Goal: Information Seeking & Learning: Find specific page/section

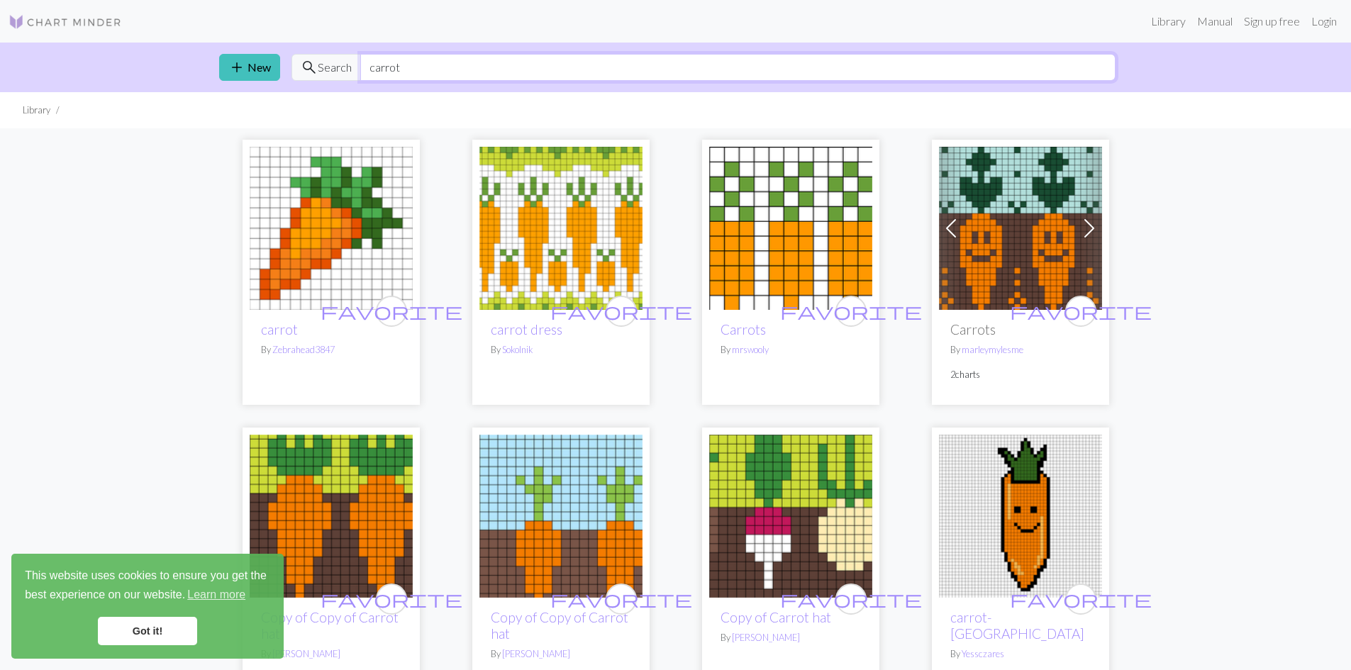
click at [410, 70] on input "carrot" at bounding box center [737, 67] width 755 height 27
paste input "Cauliflower"
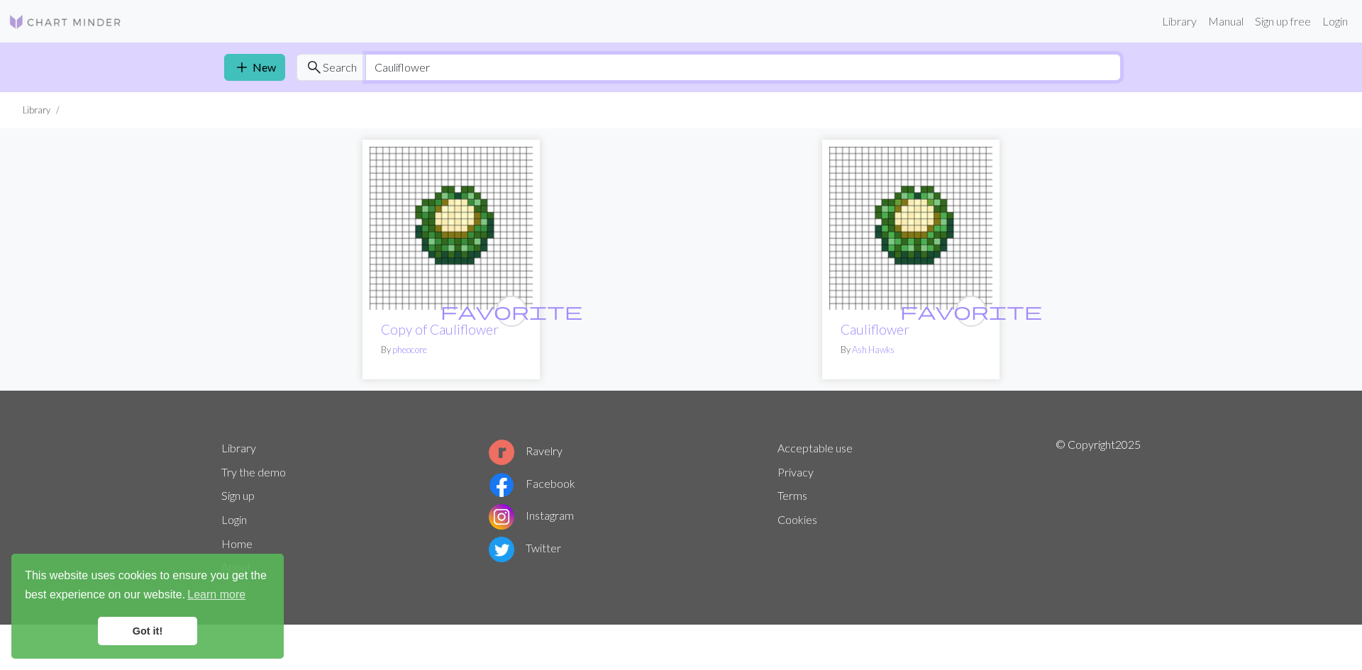
drag, startPoint x: 379, startPoint y: 62, endPoint x: 362, endPoint y: 65, distance: 17.2
click at [363, 65] on div "search Search Cauliflower" at bounding box center [708, 67] width 824 height 27
click at [468, 54] on input "cauliflower" at bounding box center [742, 67] width 755 height 27
type input "d"
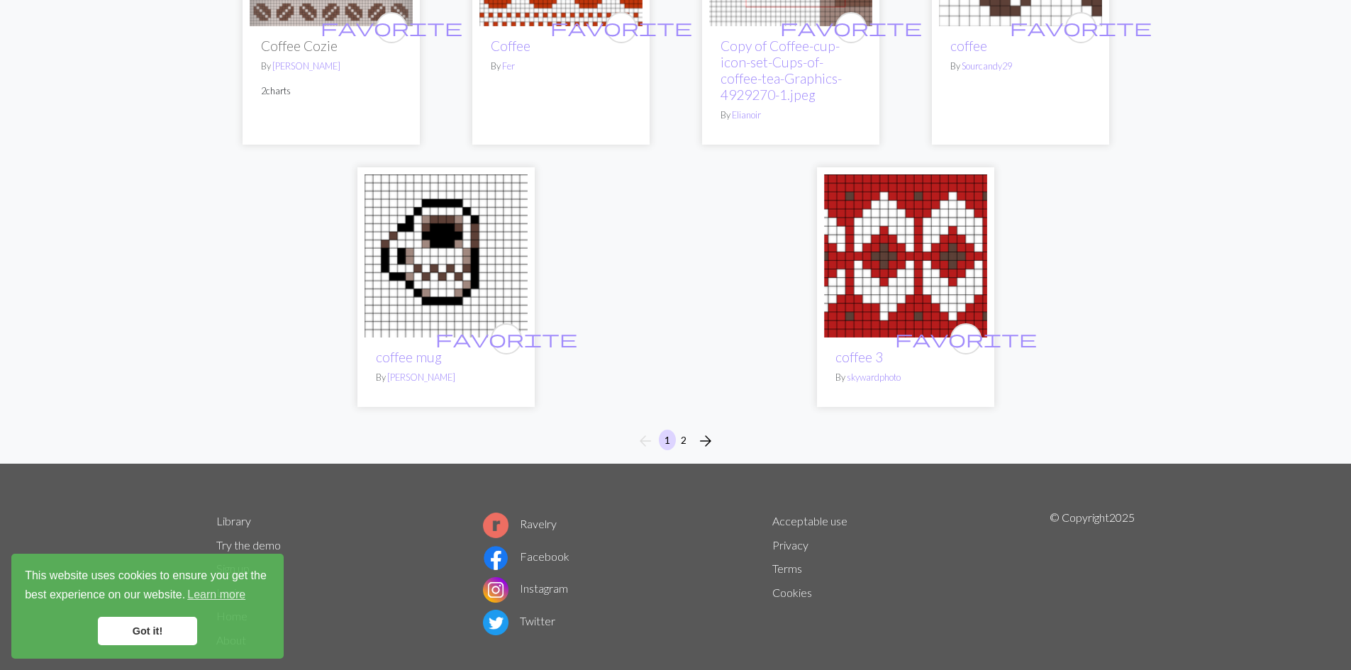
scroll to position [3541, 0]
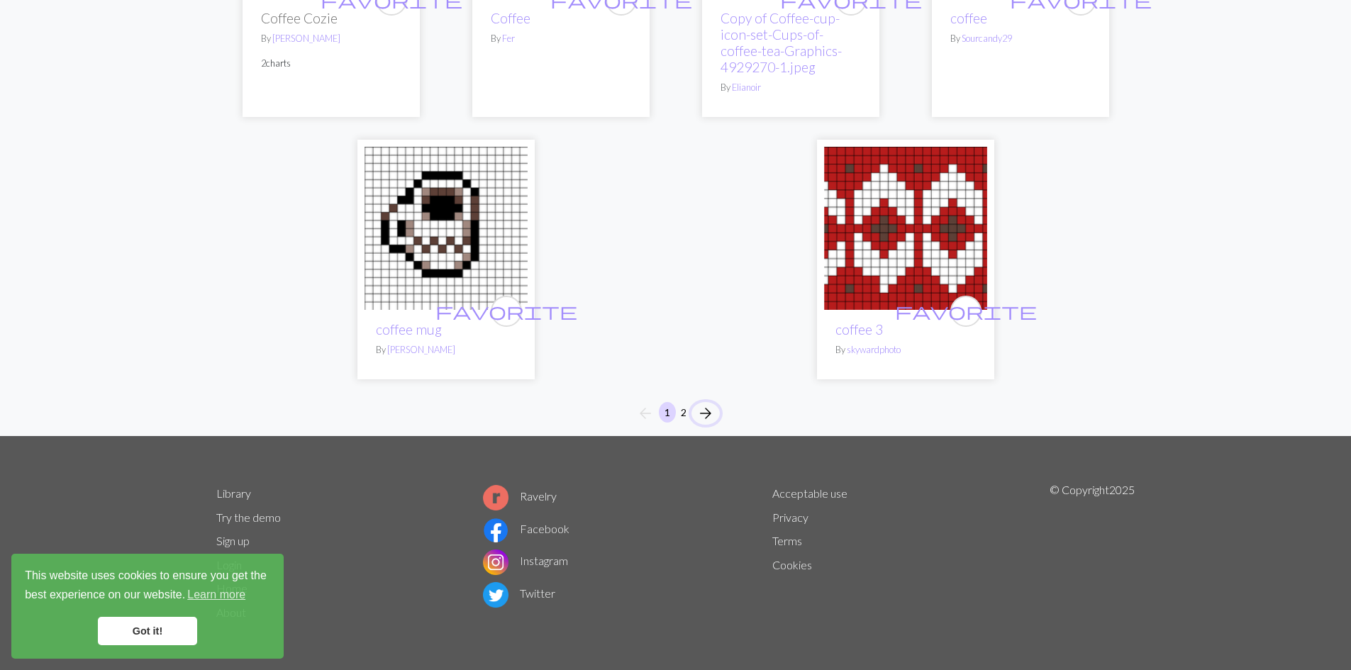
click at [716, 413] on button "arrow_forward" at bounding box center [705, 413] width 28 height 23
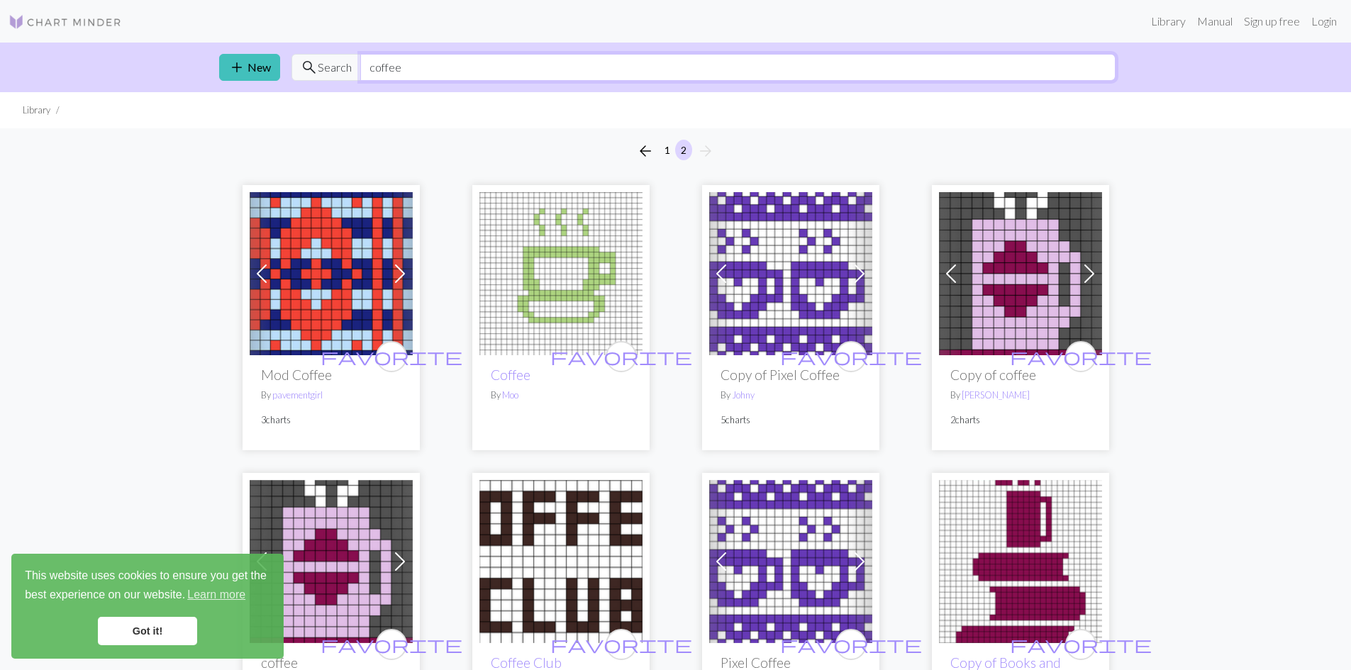
click at [405, 67] on input "coffee" at bounding box center [737, 67] width 755 height 27
type input "garlic"
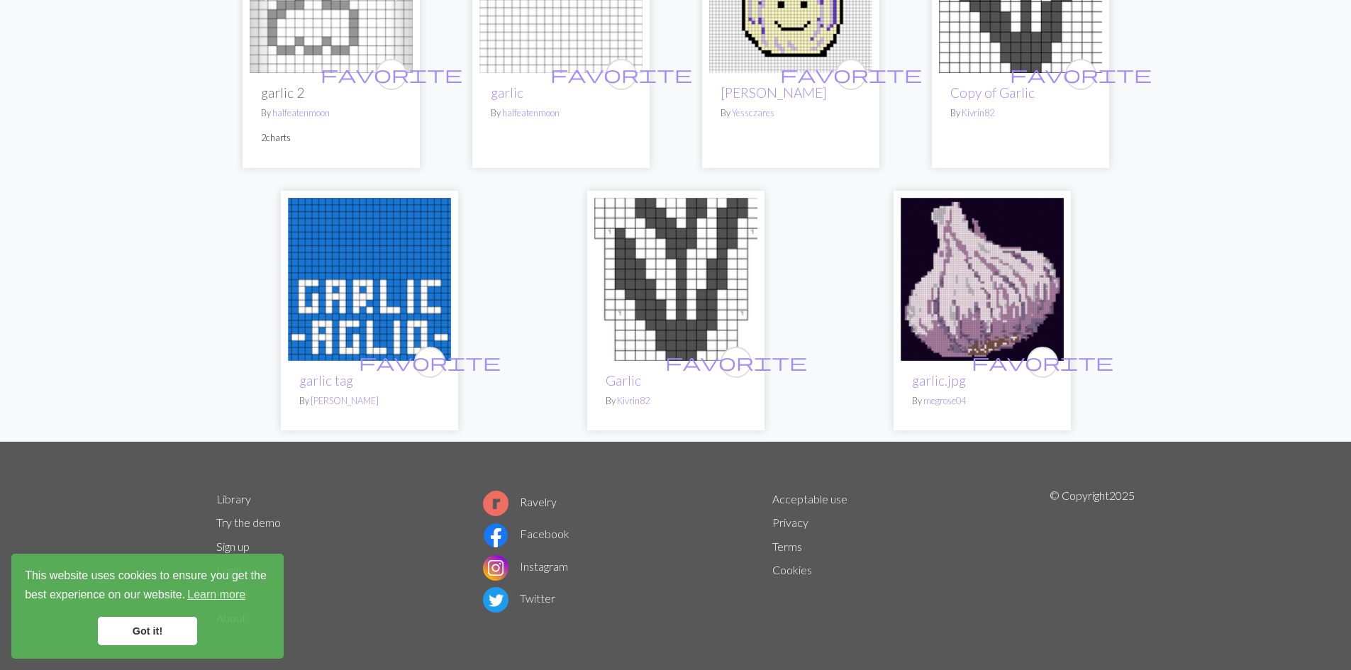
scroll to position [242, 0]
